Goal: Find specific page/section: Find specific page/section

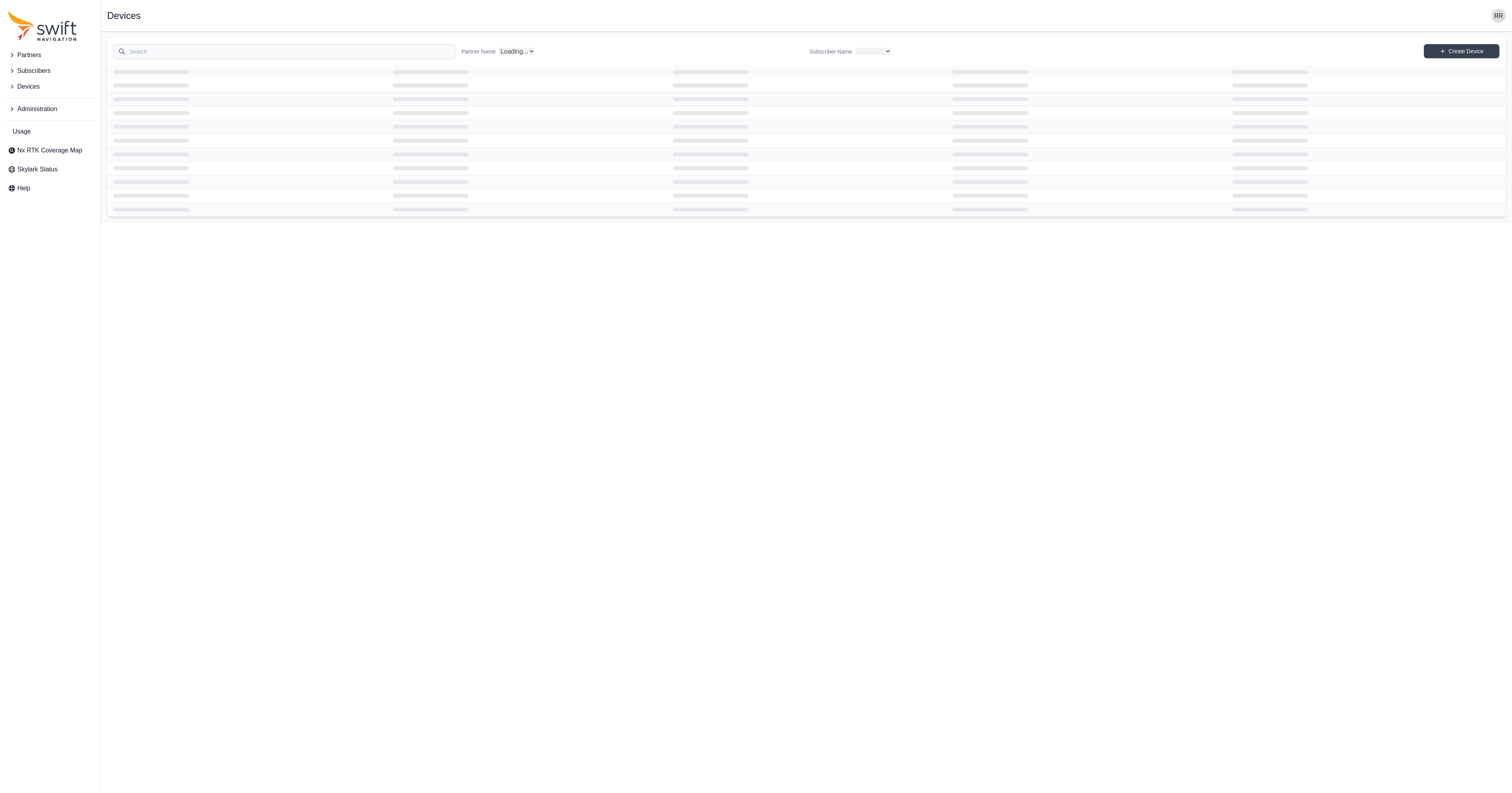
select select
click at [241, 58] on input "Search" at bounding box center [284, 51] width 341 height 15
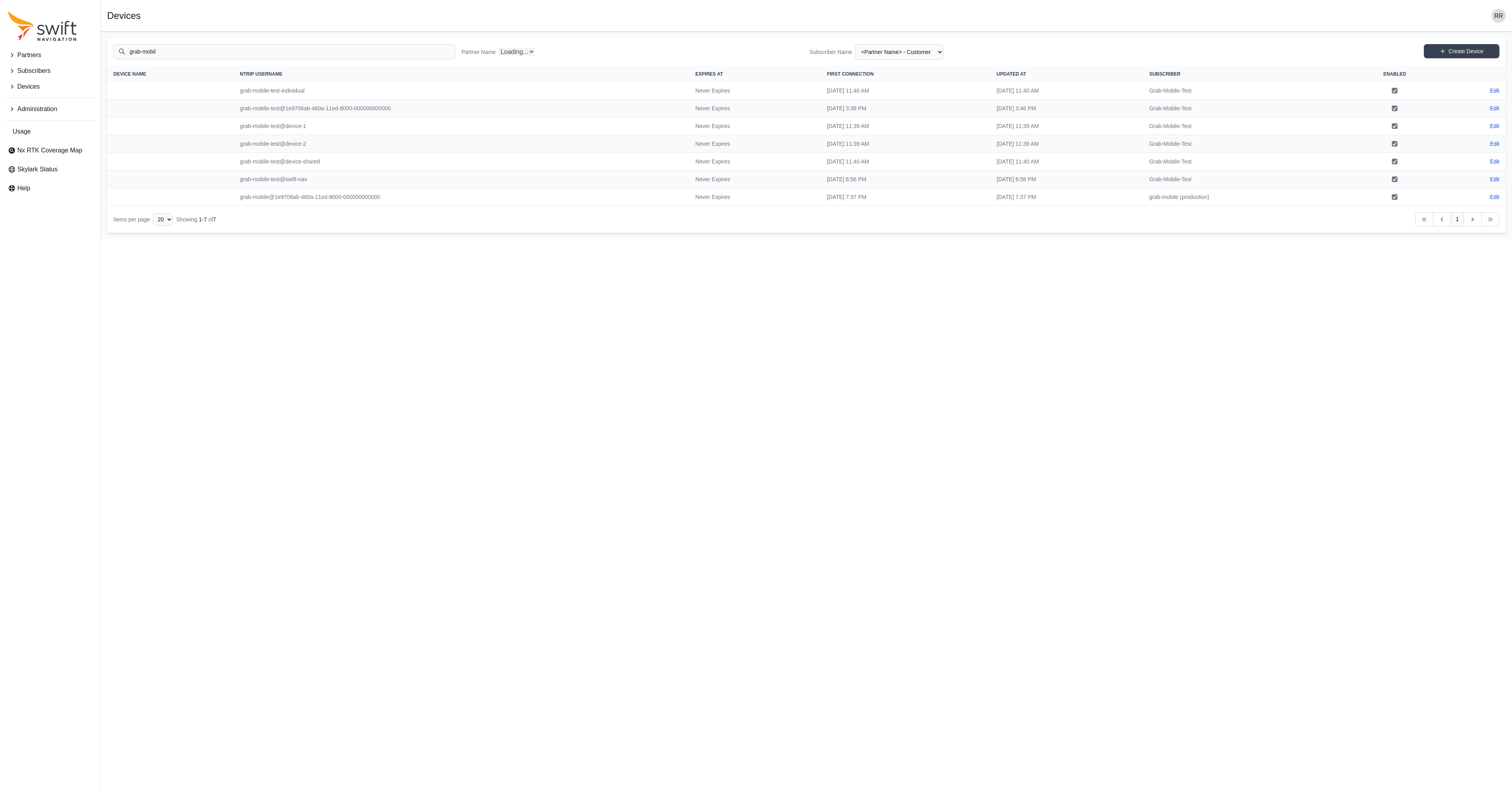
type input "grab-mobile"
select select "Partner Name"
type input "grab-mobile"
click at [370, 190] on td "grab-mobile@1e9706ab-460a-11ed-8000-000000000000" at bounding box center [462, 197] width 456 height 18
